Goal: Task Accomplishment & Management: Complete application form

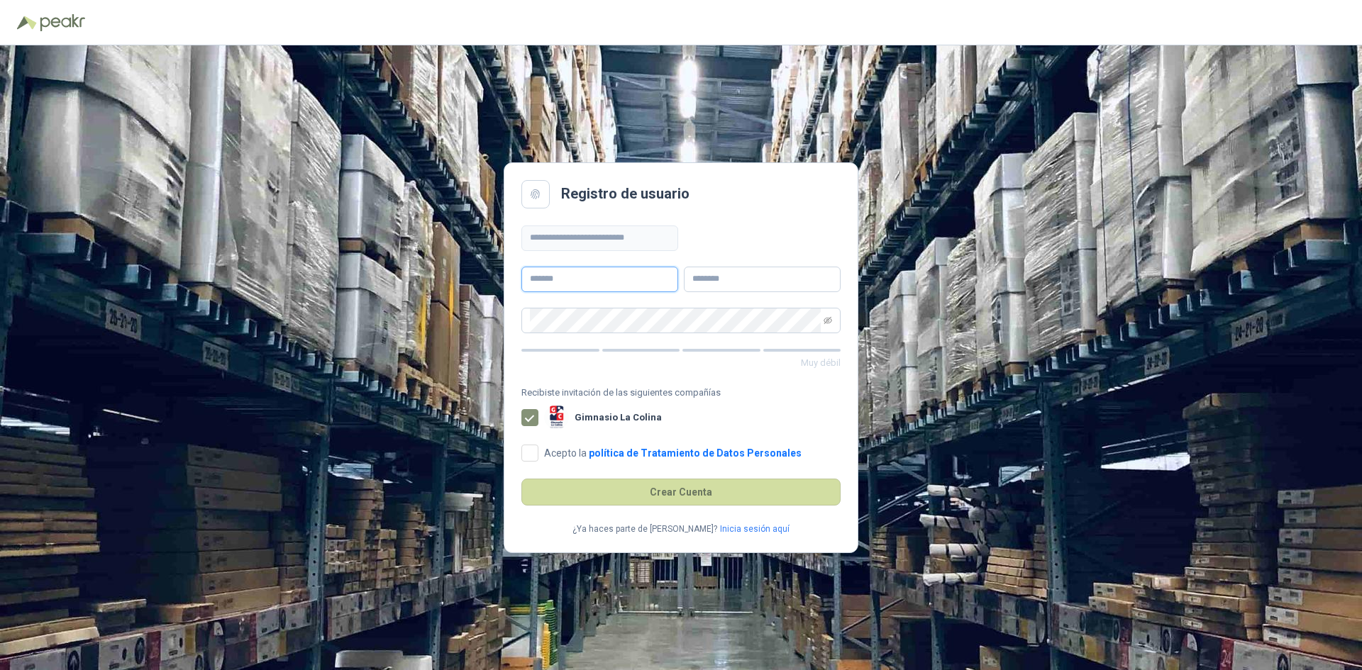
click at [541, 278] on input "text" at bounding box center [599, 280] width 157 height 26
type input "**********"
click at [725, 280] on input "text" at bounding box center [762, 280] width 157 height 26
type input "**********"
click at [826, 319] on icon "eye-invisible" at bounding box center [828, 319] width 9 height 7
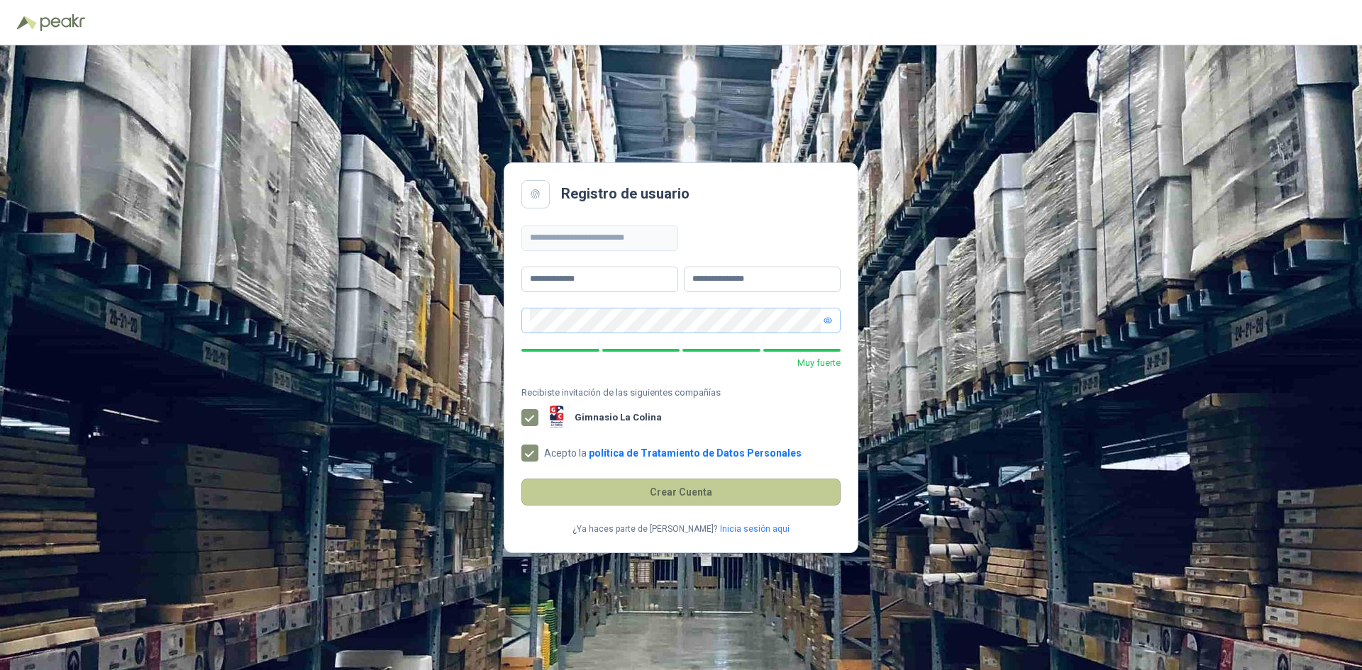
click at [700, 493] on button "Crear Cuenta" at bounding box center [680, 492] width 319 height 27
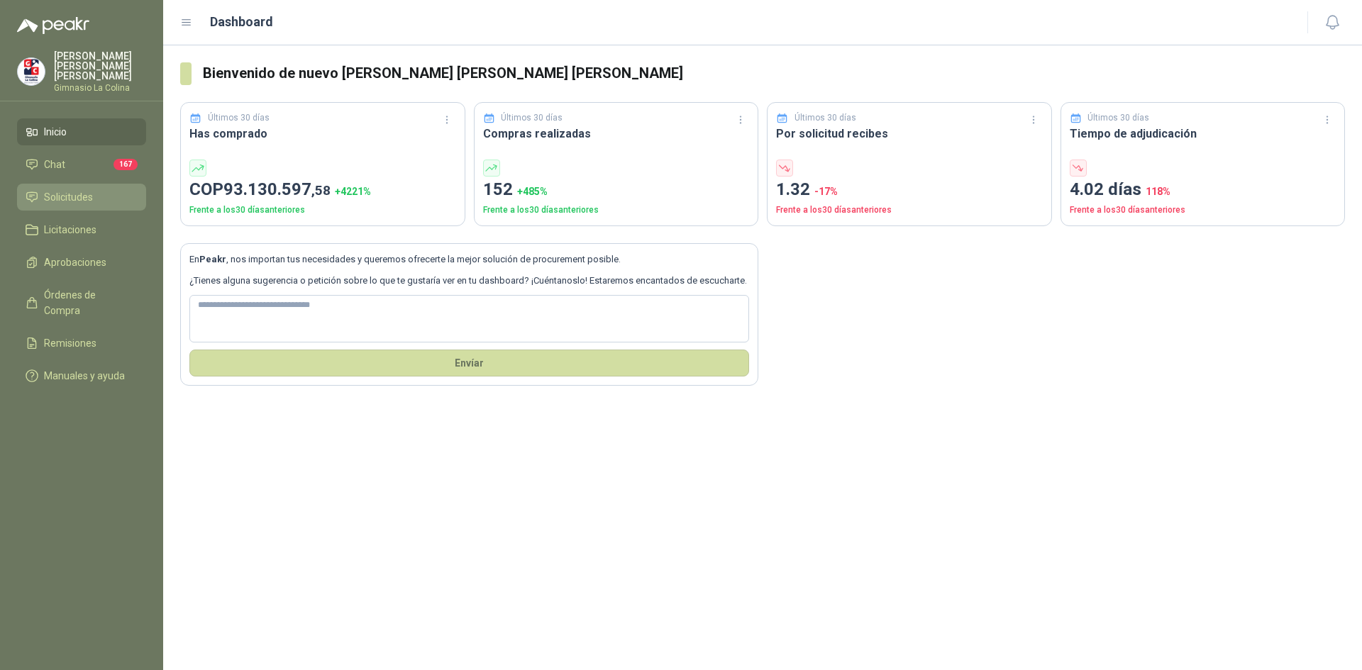
click at [74, 189] on span "Solicitudes" at bounding box center [68, 197] width 49 height 16
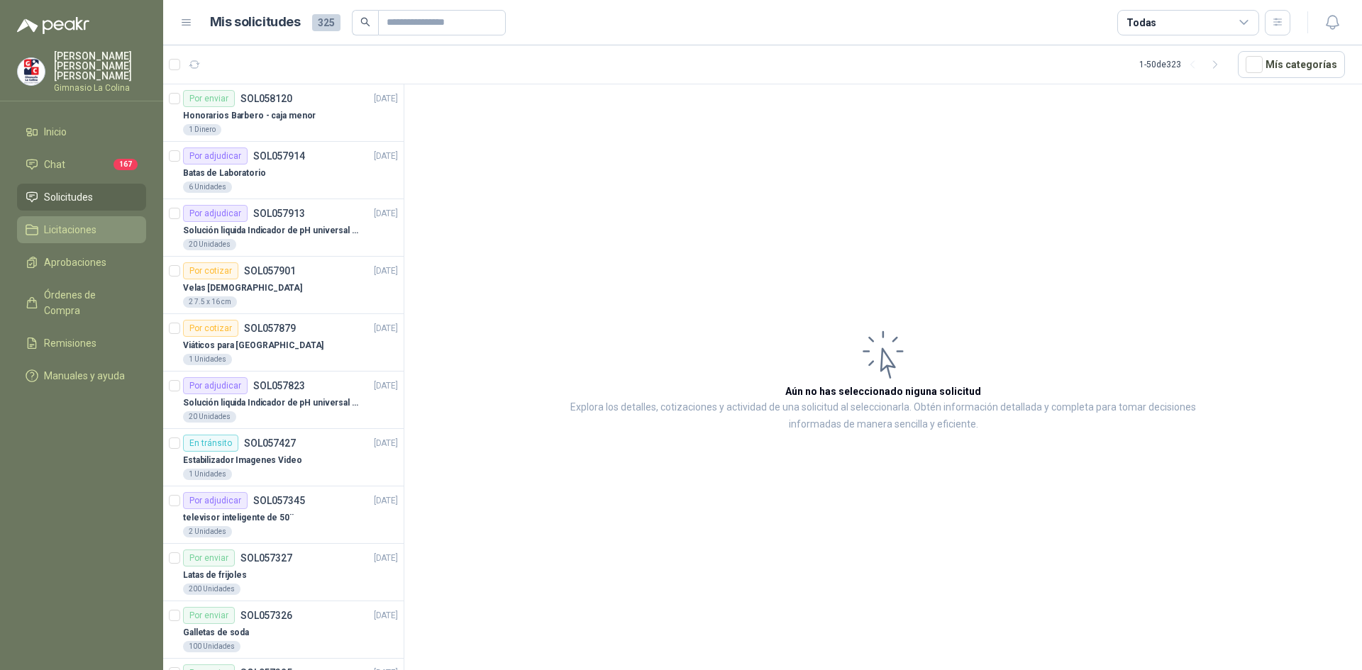
click at [68, 222] on span "Licitaciones" at bounding box center [70, 230] width 52 height 16
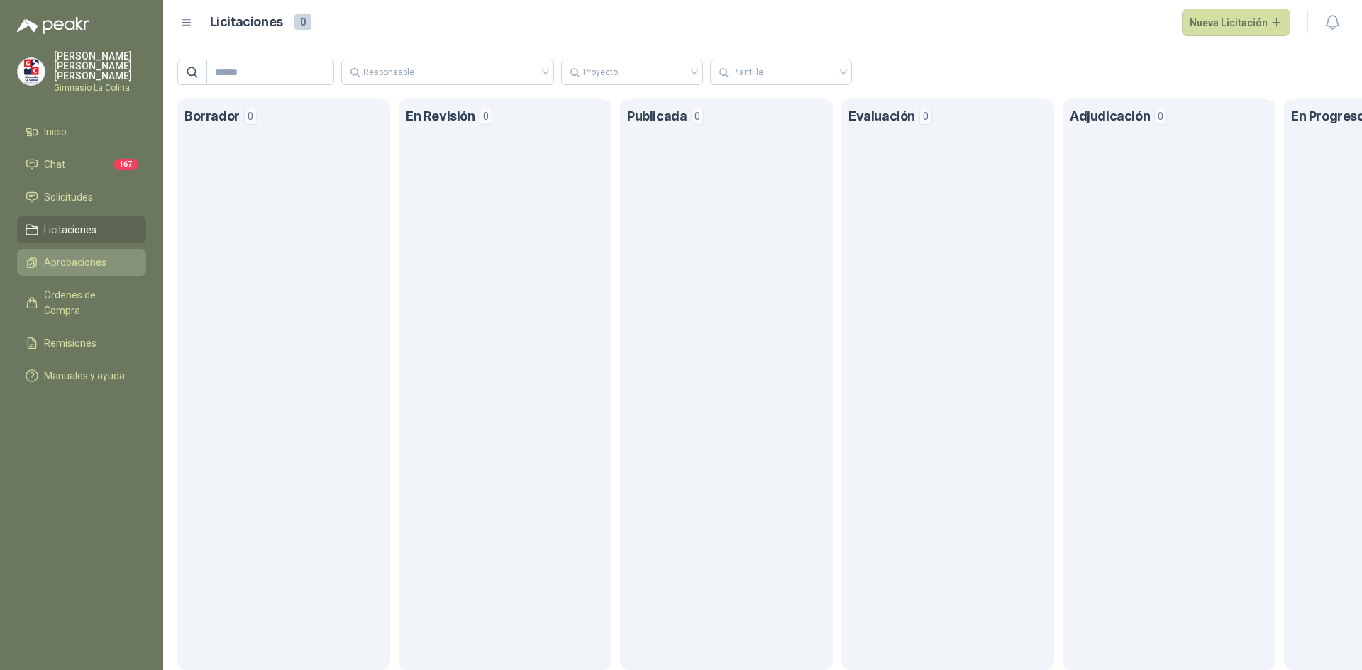
click at [74, 255] on span "Aprobaciones" at bounding box center [75, 263] width 62 height 16
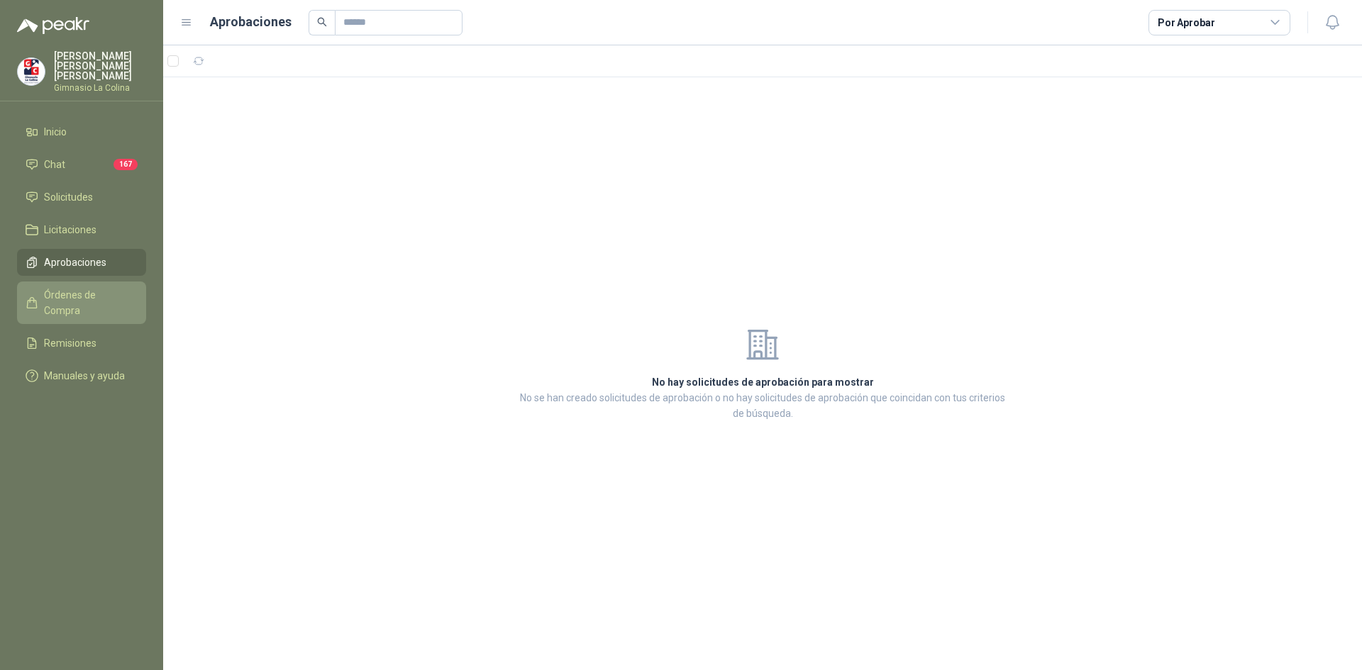
click at [73, 287] on span "Órdenes de Compra" at bounding box center [88, 302] width 89 height 31
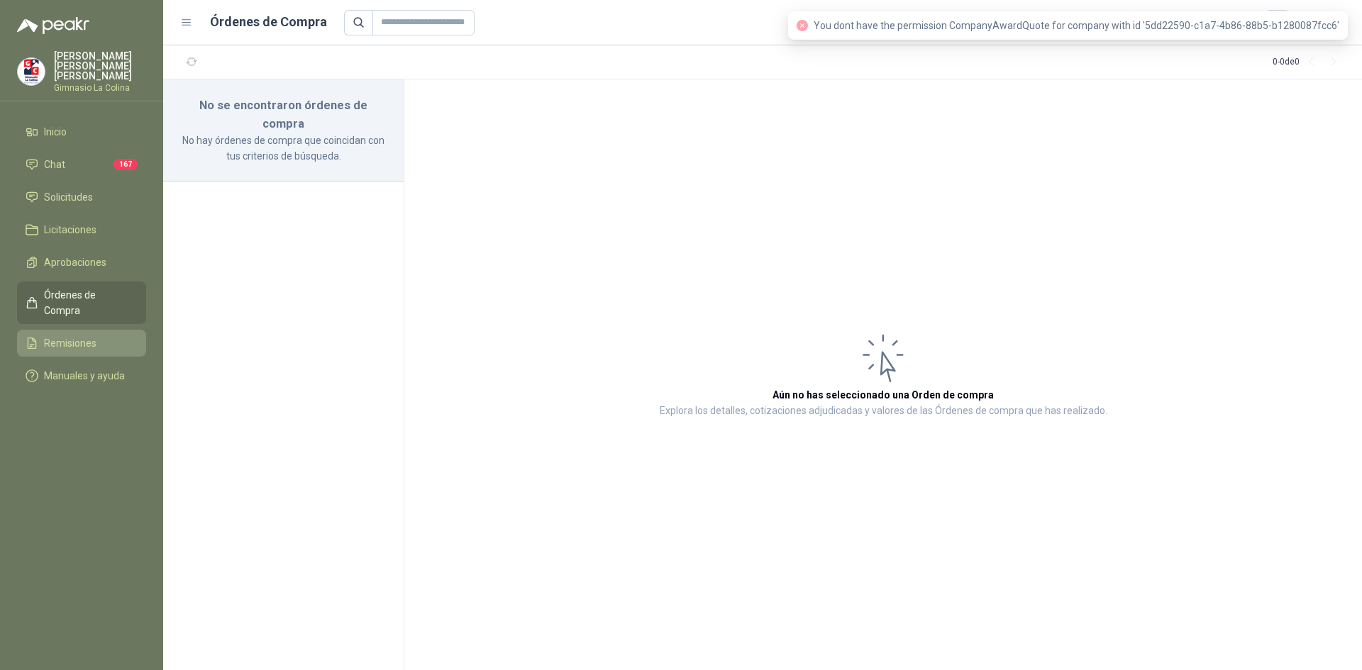
click at [78, 336] on span "Remisiones" at bounding box center [70, 344] width 52 height 16
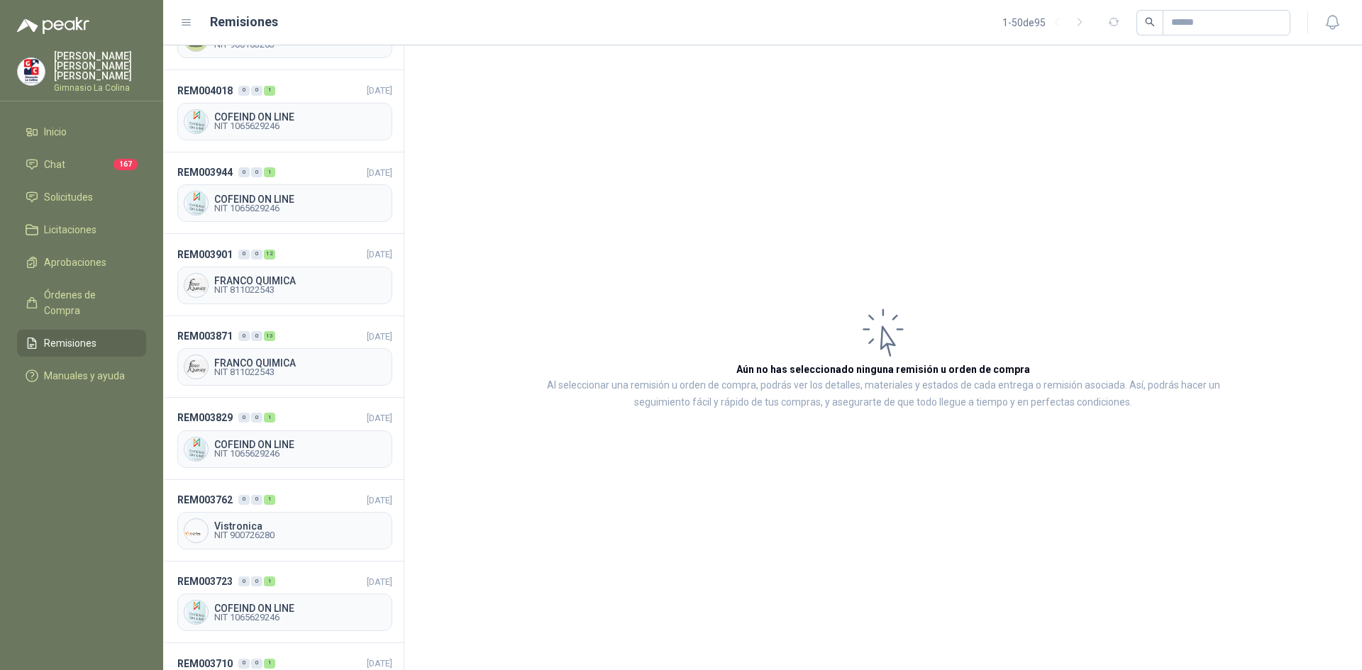
scroll to position [3192, 0]
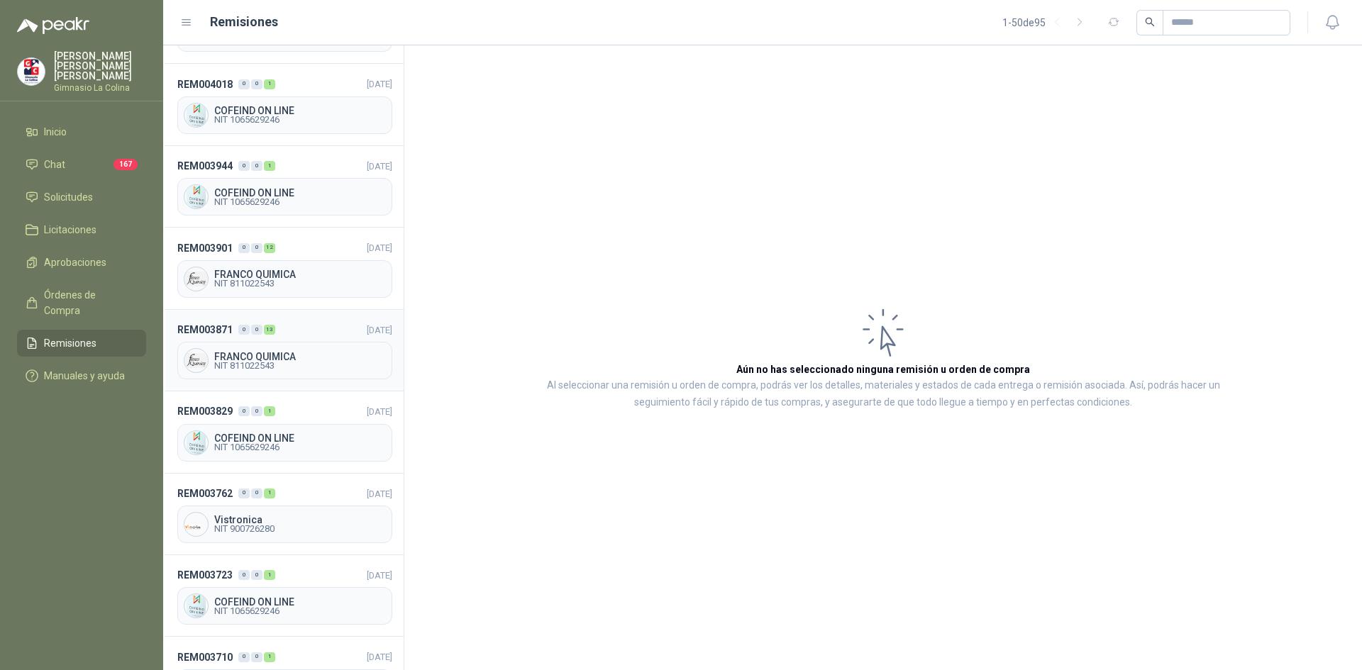
click at [343, 352] on span "FRANCO QUIMICA" at bounding box center [300, 357] width 172 height 10
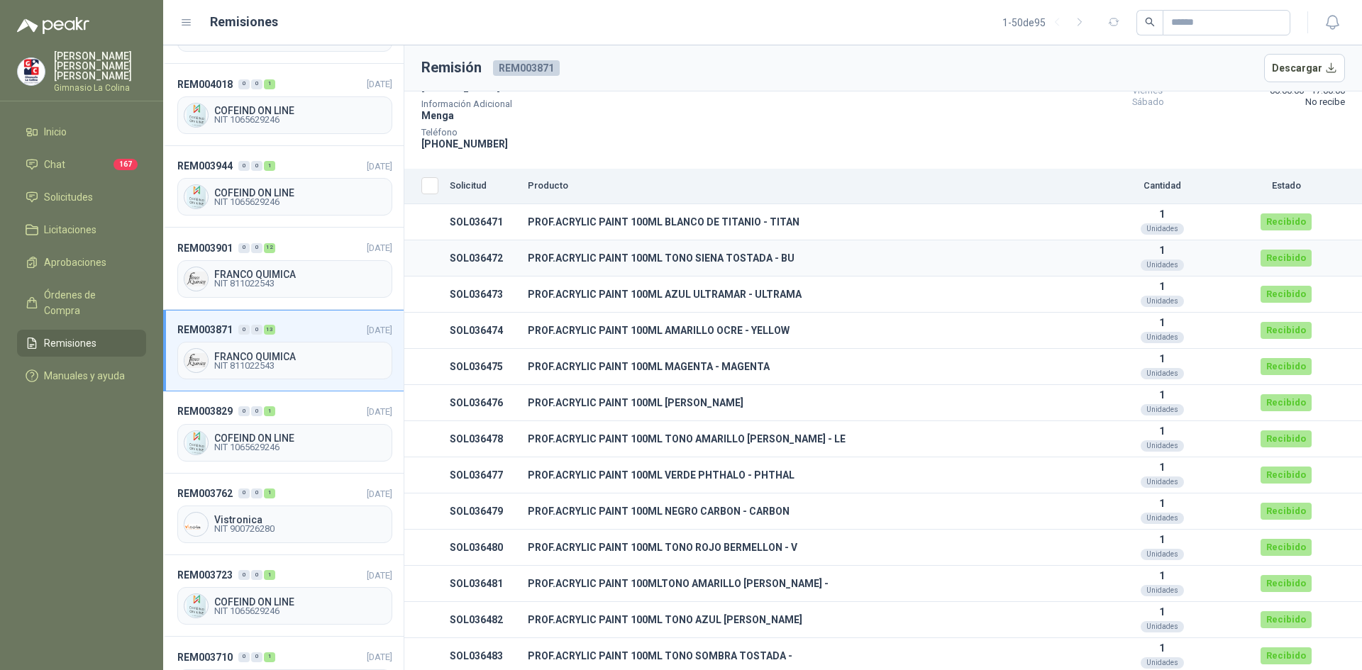
scroll to position [161, 0]
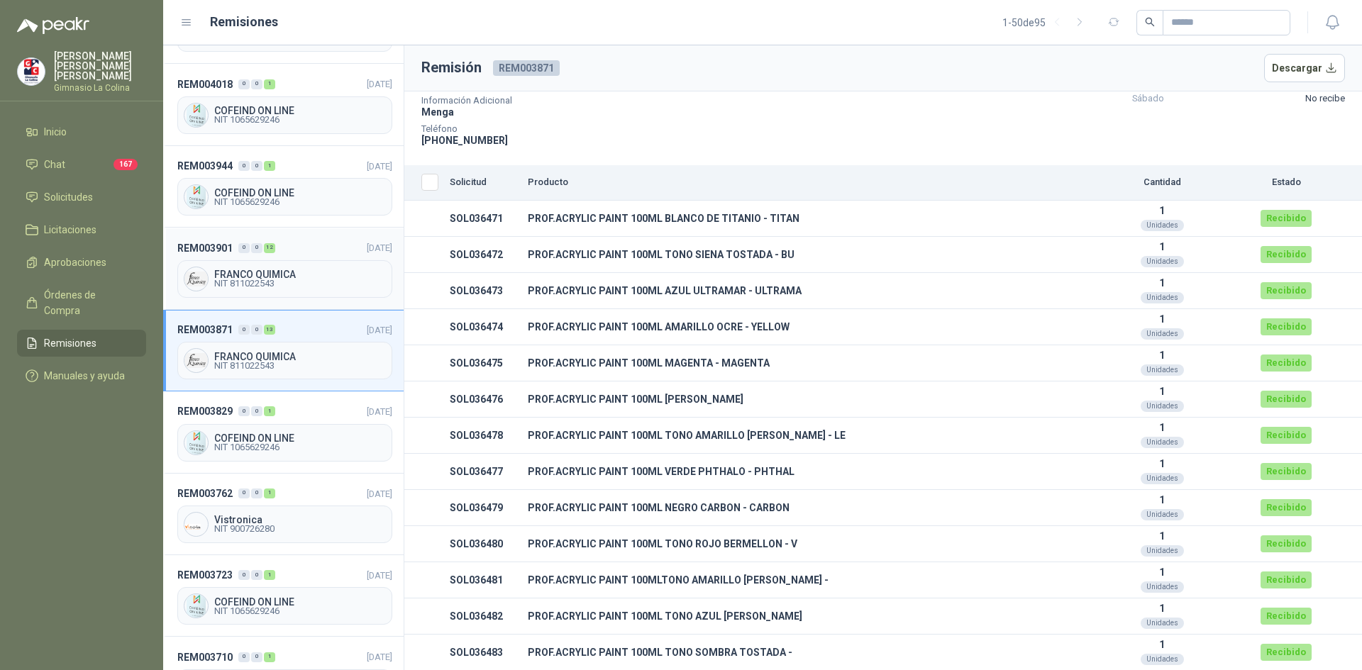
click at [254, 280] on span "NIT 811022543" at bounding box center [300, 284] width 172 height 9
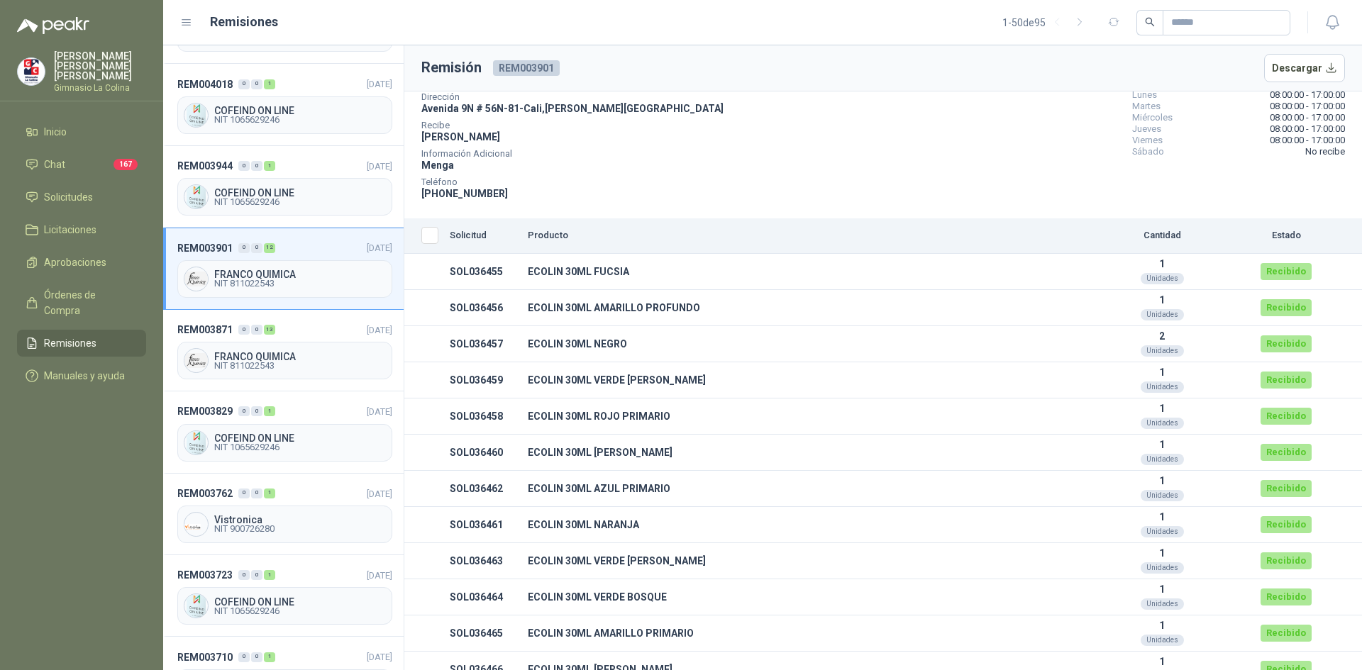
scroll to position [125, 0]
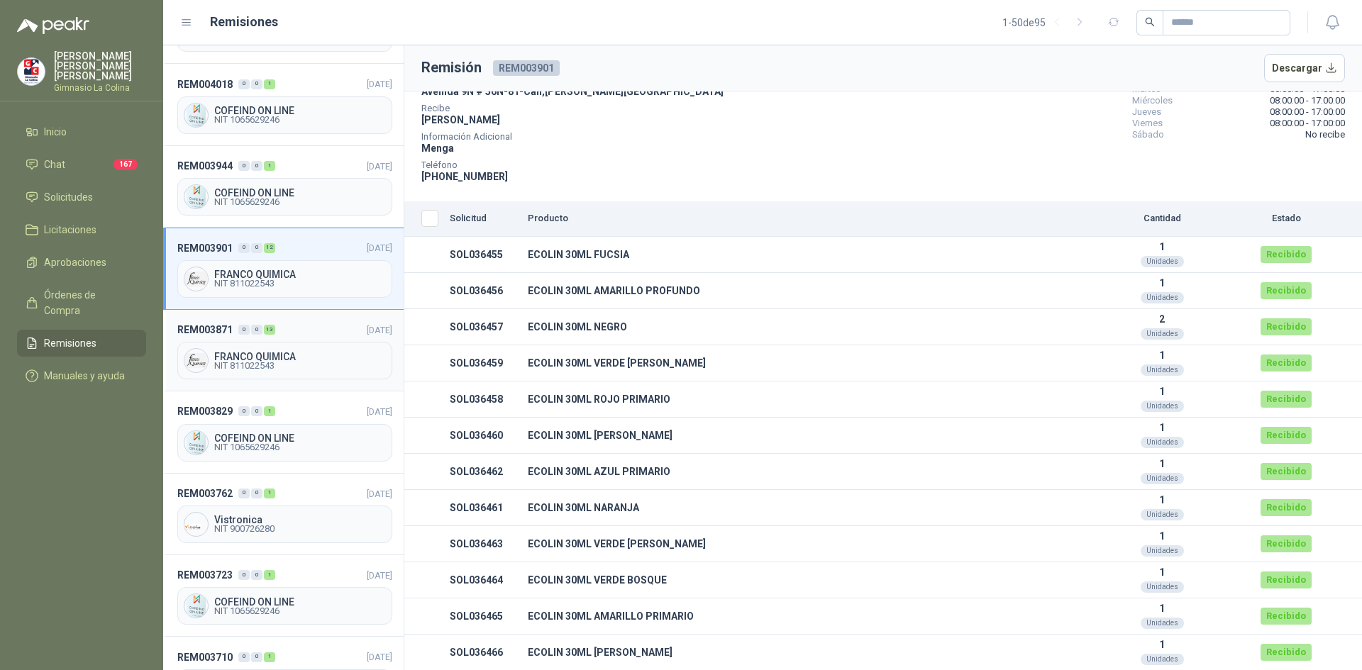
click at [259, 352] on span "FRANCO QUIMICA" at bounding box center [300, 357] width 172 height 10
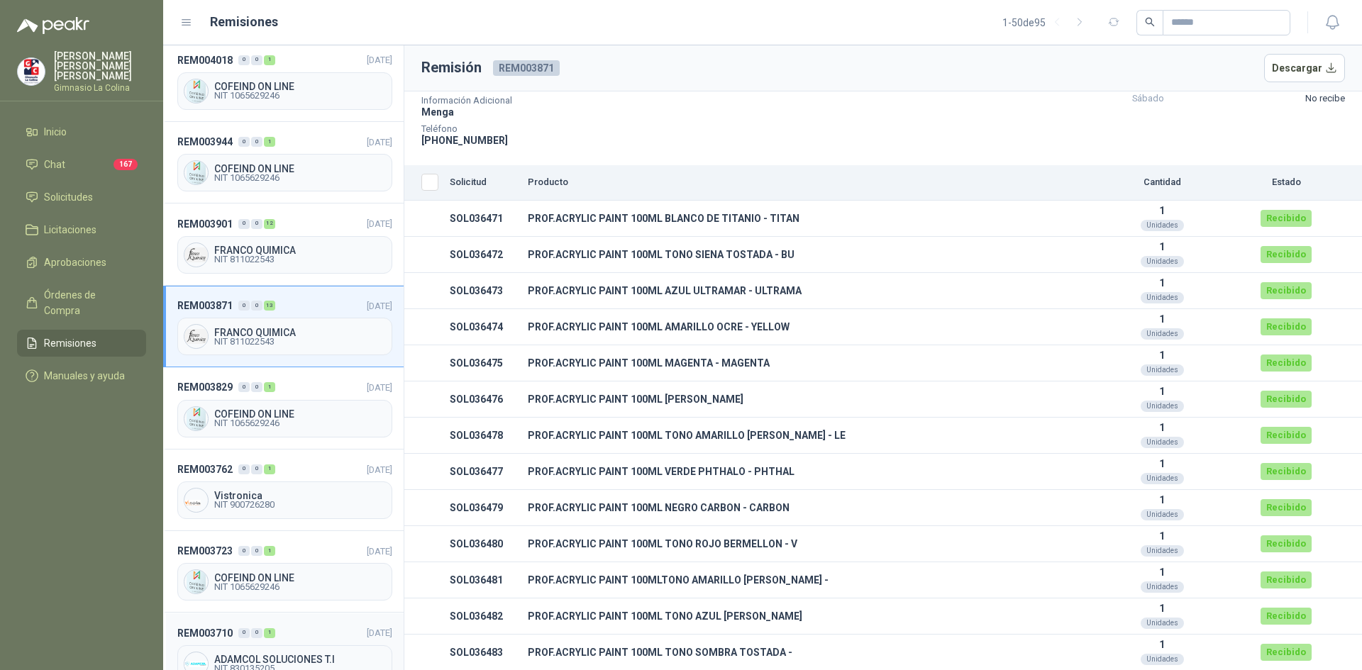
scroll to position [3195, 0]
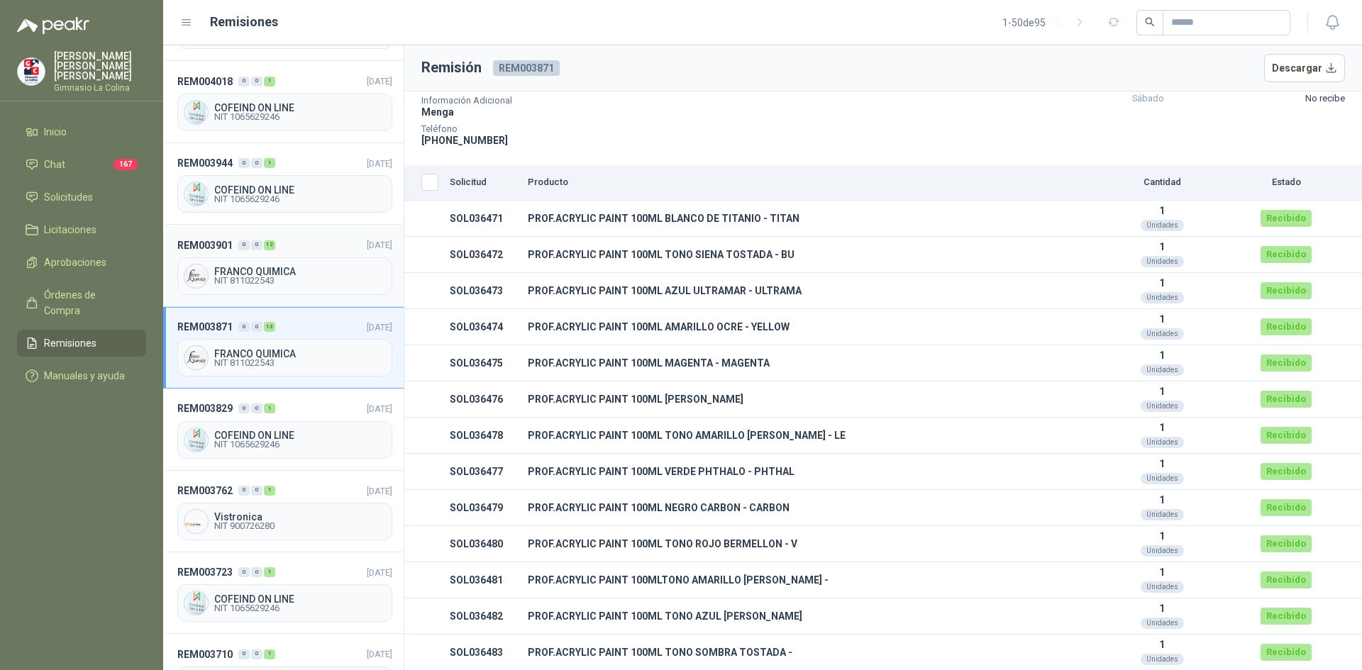
click at [303, 270] on span "FRANCO QUIMICA" at bounding box center [300, 272] width 172 height 10
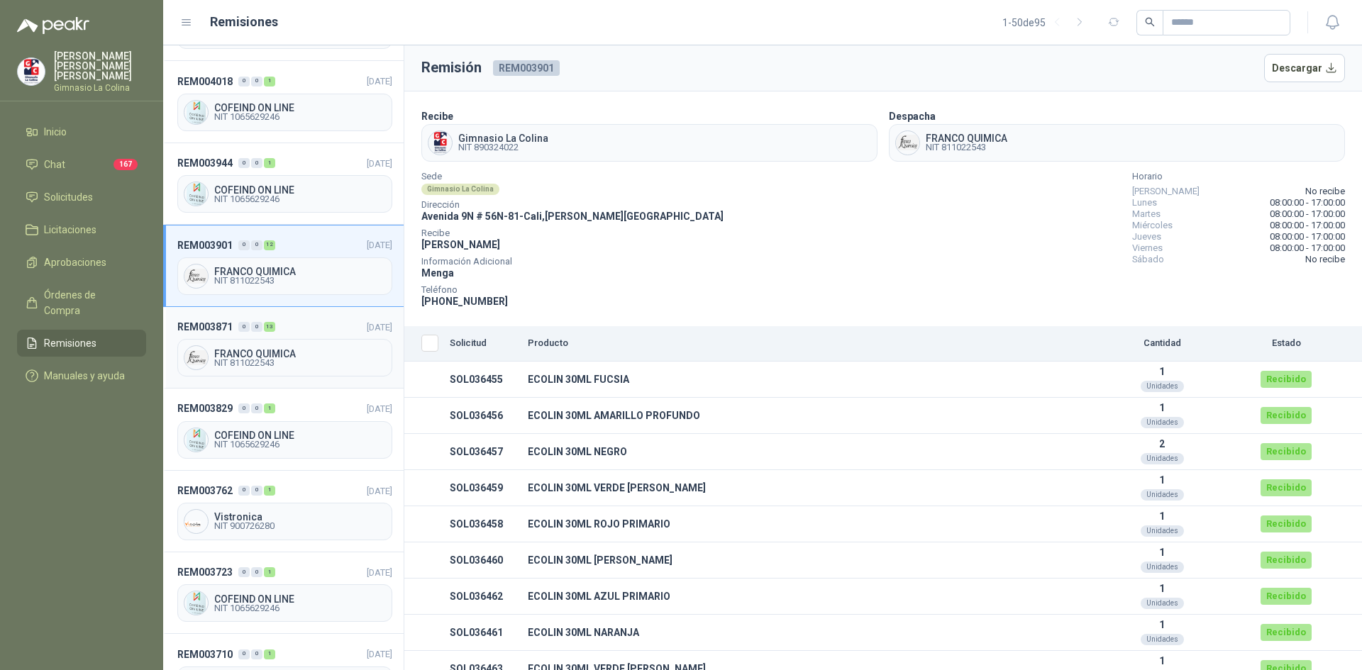
click at [238, 350] on span "FRANCO QUIMICA" at bounding box center [300, 354] width 172 height 10
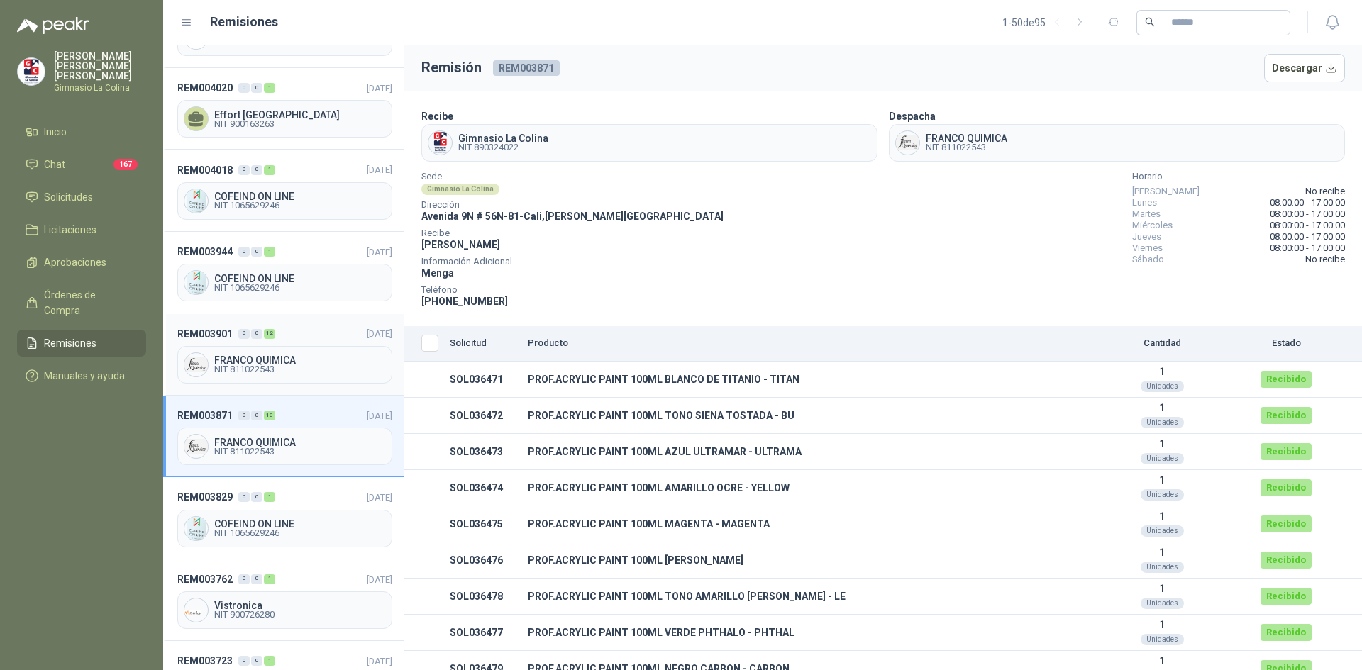
scroll to position [3124, 0]
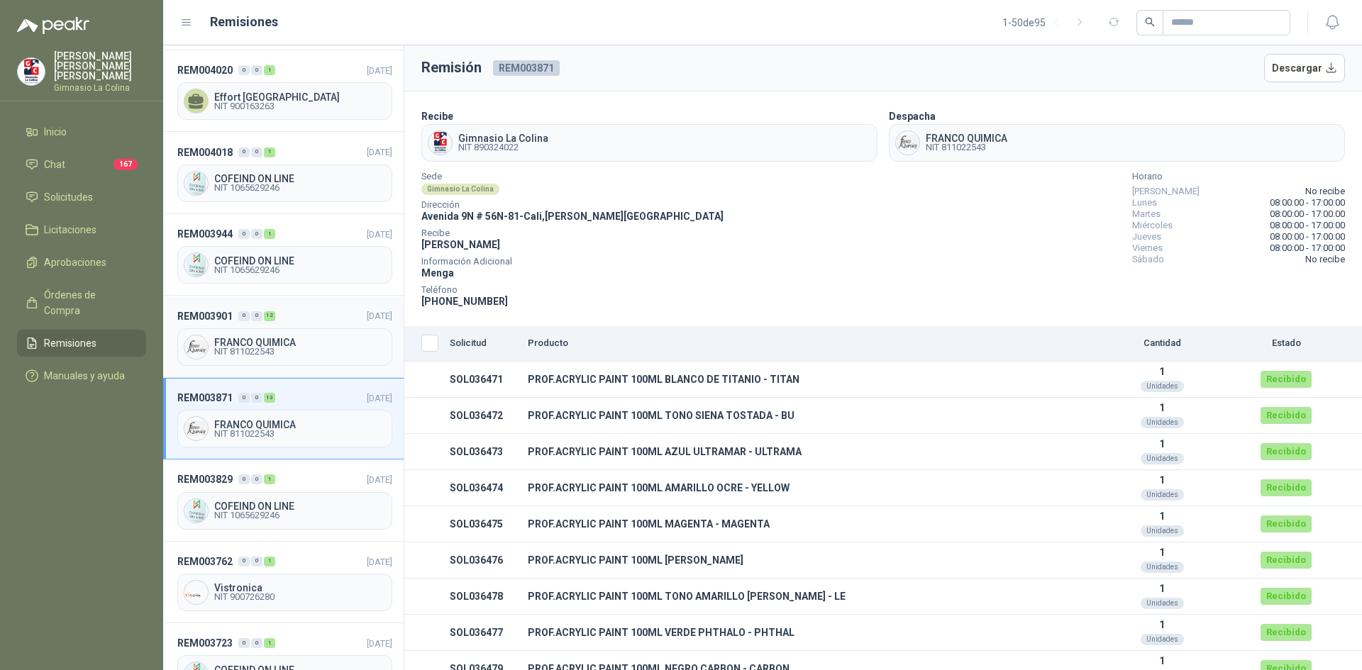
click at [282, 338] on span "FRANCO QUIMICA" at bounding box center [300, 343] width 172 height 10
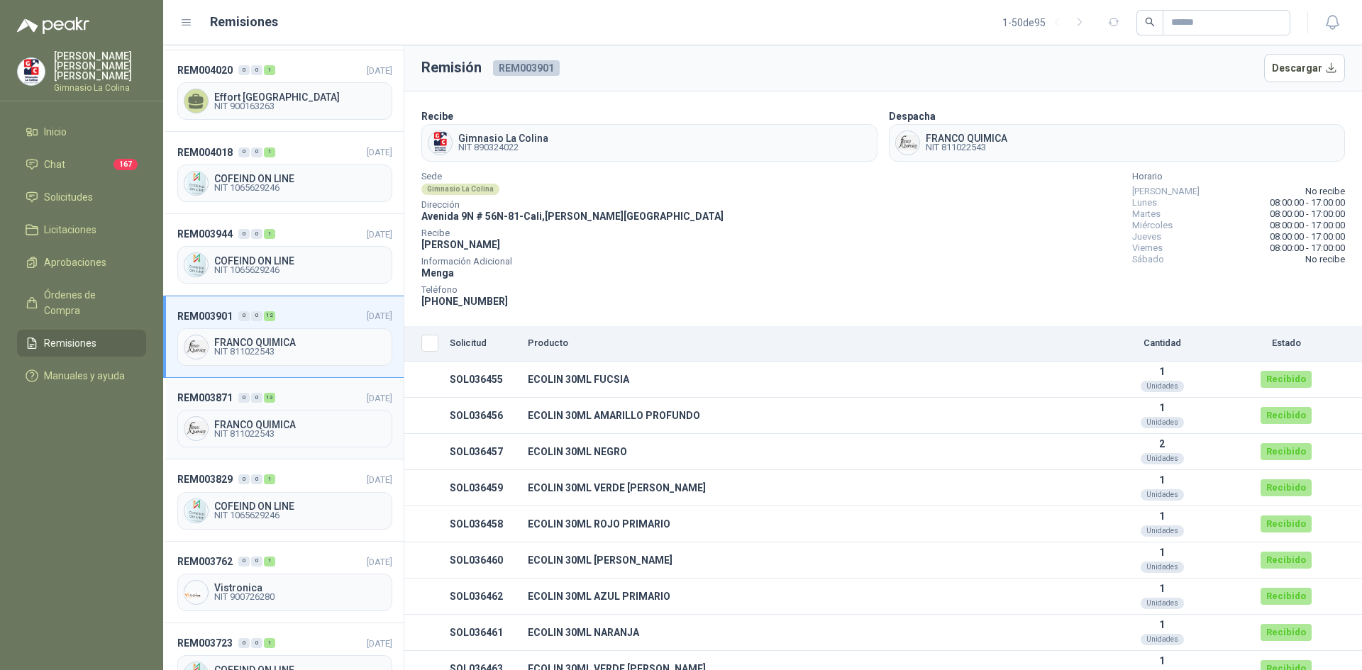
click at [269, 430] on span "NIT 811022543" at bounding box center [300, 434] width 172 height 9
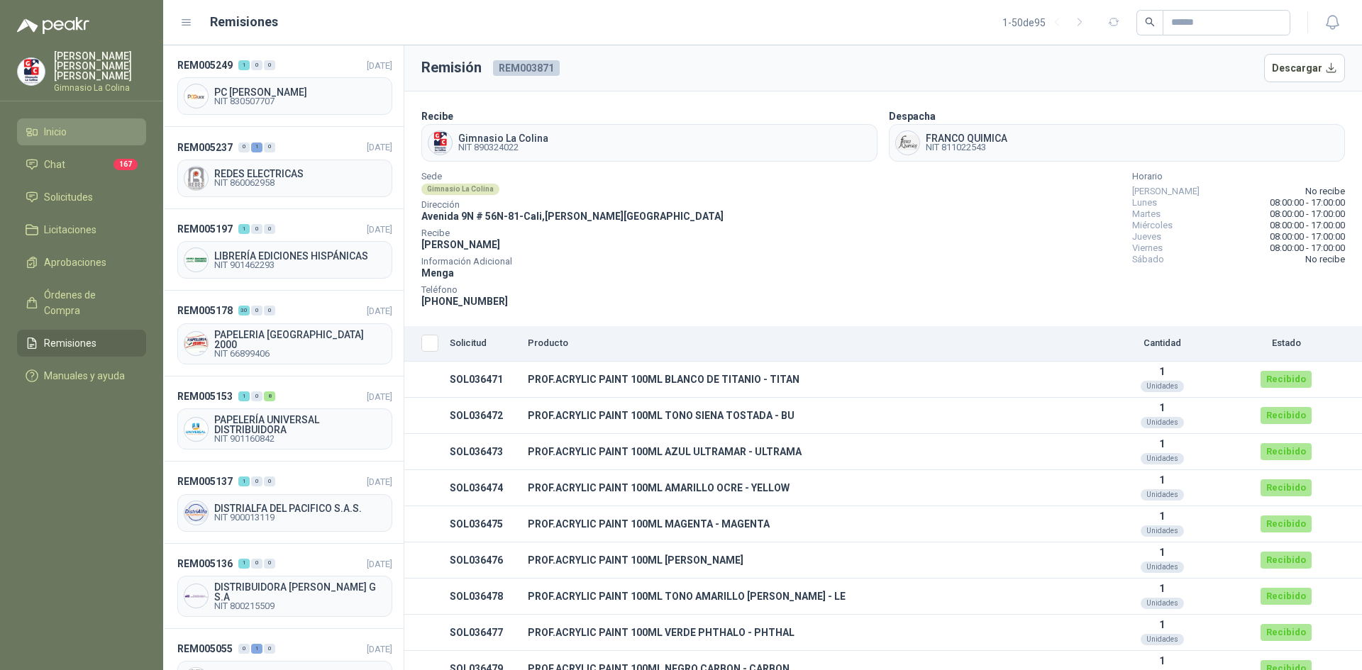
click at [55, 124] on span "Inicio" at bounding box center [55, 132] width 23 height 16
